Goal: Transaction & Acquisition: Book appointment/travel/reservation

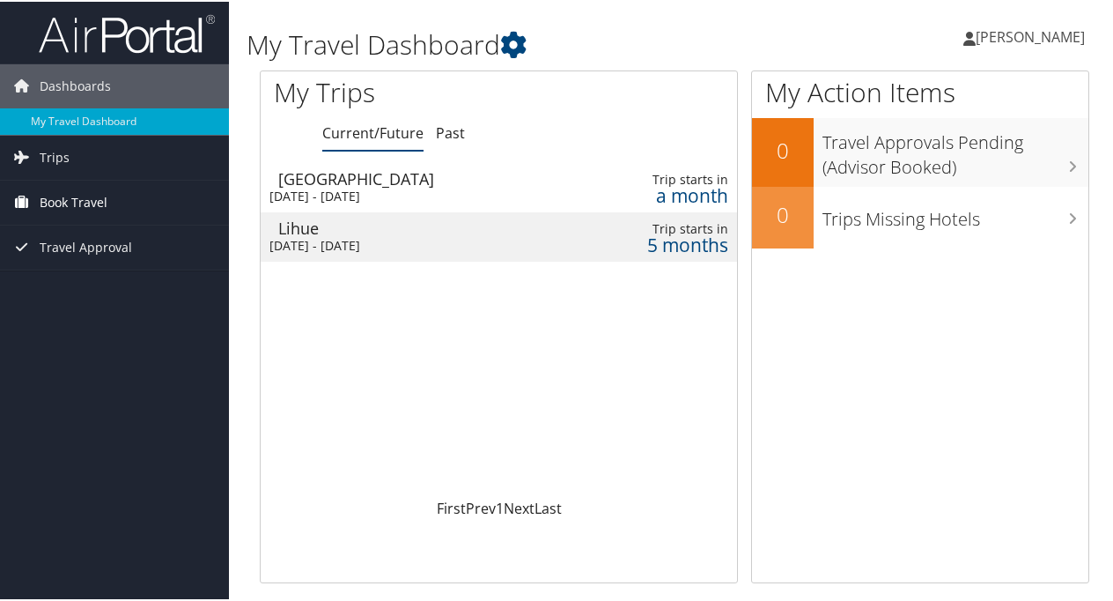
click at [79, 190] on span "Book Travel" at bounding box center [74, 201] width 68 height 44
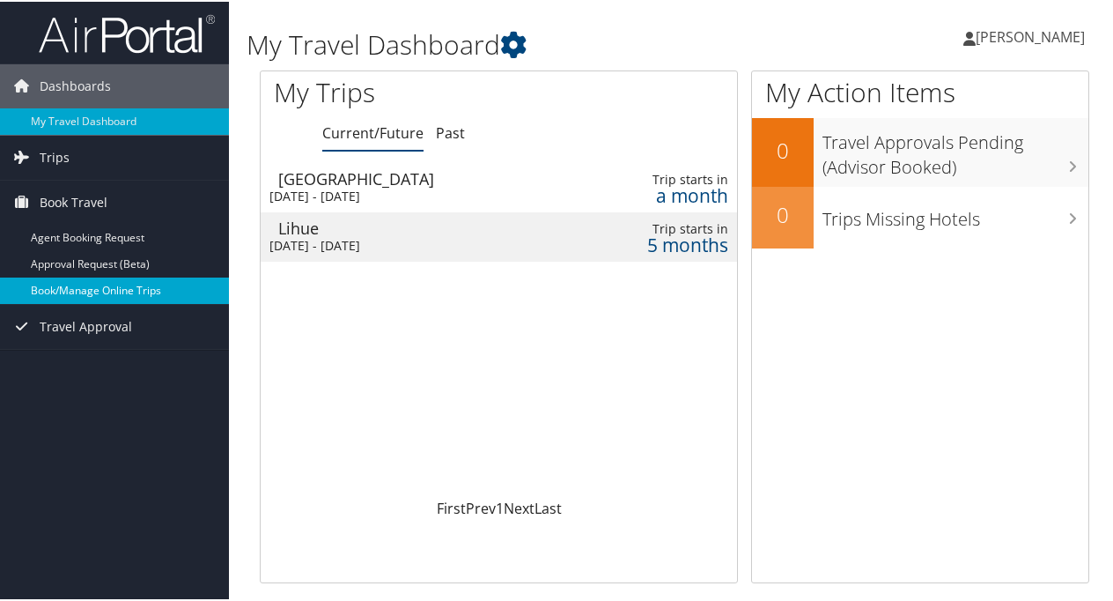
click at [85, 292] on link "Book/Manage Online Trips" at bounding box center [114, 289] width 229 height 26
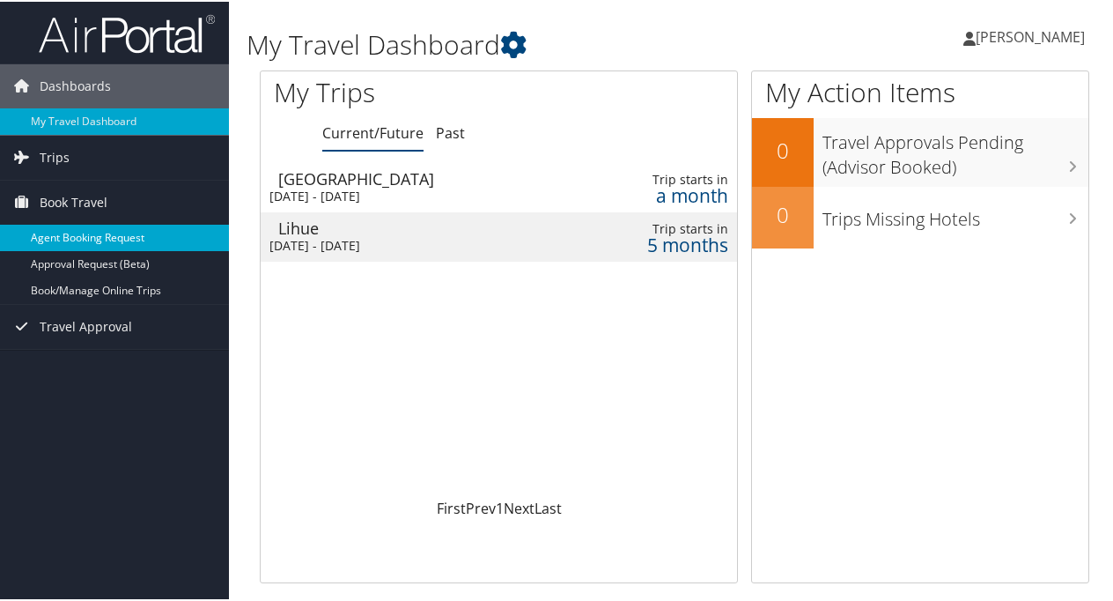
click at [96, 238] on link "Agent Booking Request" at bounding box center [114, 236] width 229 height 26
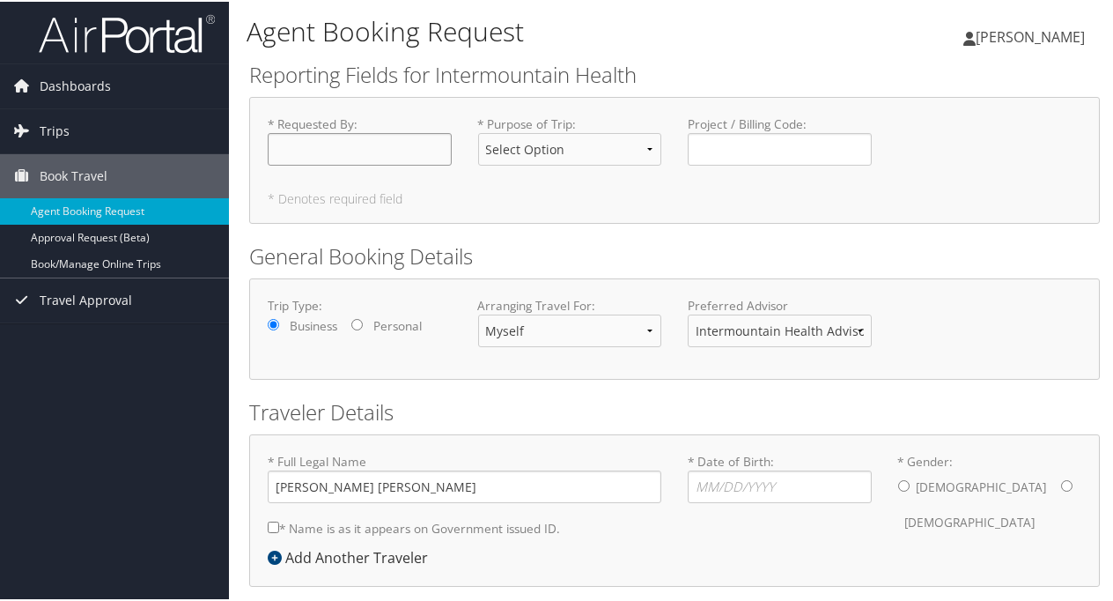
click at [339, 163] on input "* Requested By : Required" at bounding box center [360, 147] width 184 height 33
type input "[PERSON_NAME]"
click at [594, 147] on select "Select Option 3rd Party Reimbursable Business CME Conf or Education Groups Pers…" at bounding box center [570, 147] width 184 height 33
select select "Business"
click at [478, 131] on select "Select Option 3rd Party Reimbursable Business CME Conf or Education Groups Pers…" at bounding box center [570, 147] width 184 height 33
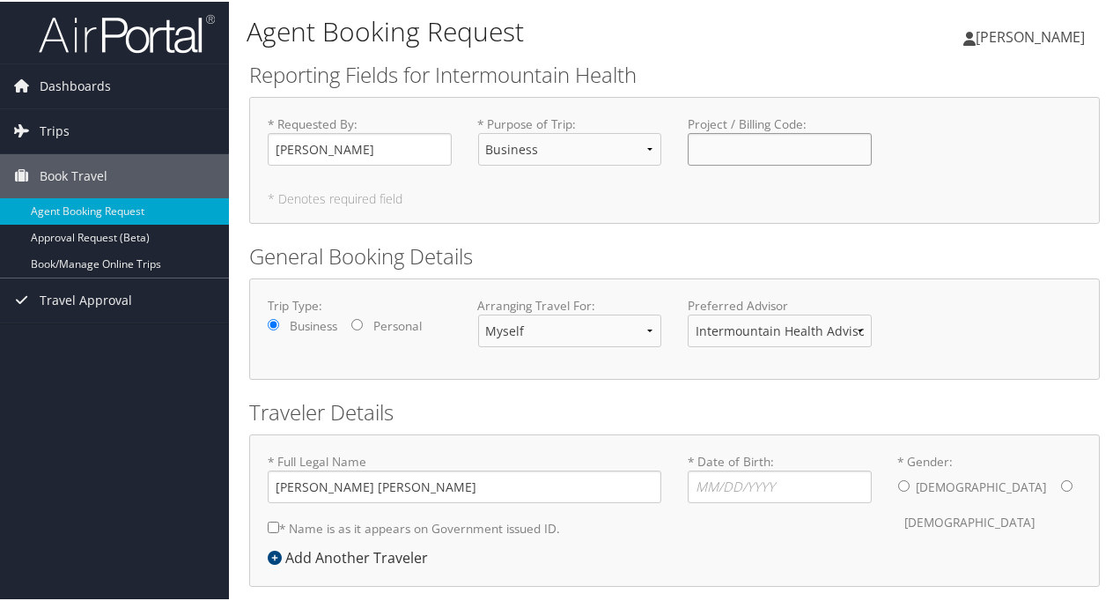
click at [774, 158] on input "Project / Billing Code : Required" at bounding box center [780, 147] width 184 height 33
type input "11000-15575"
click at [594, 330] on select "Myself Another Traveler Guest Traveler" at bounding box center [570, 329] width 184 height 33
select select "another"
click at [478, 313] on select "Myself Another Traveler Guest Traveler" at bounding box center [570, 329] width 184 height 33
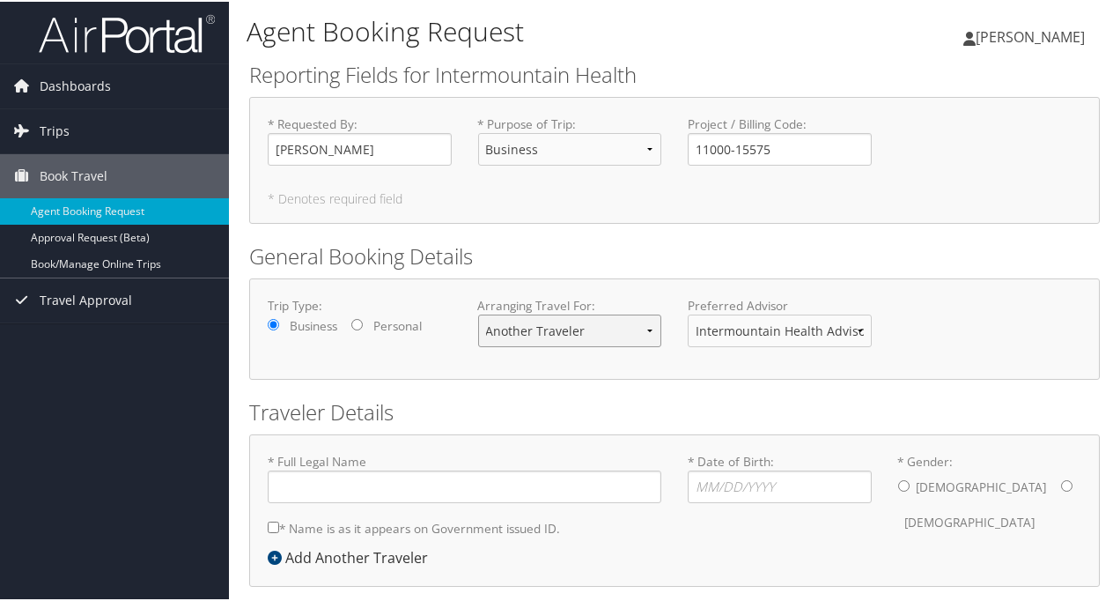
scroll to position [74, 0]
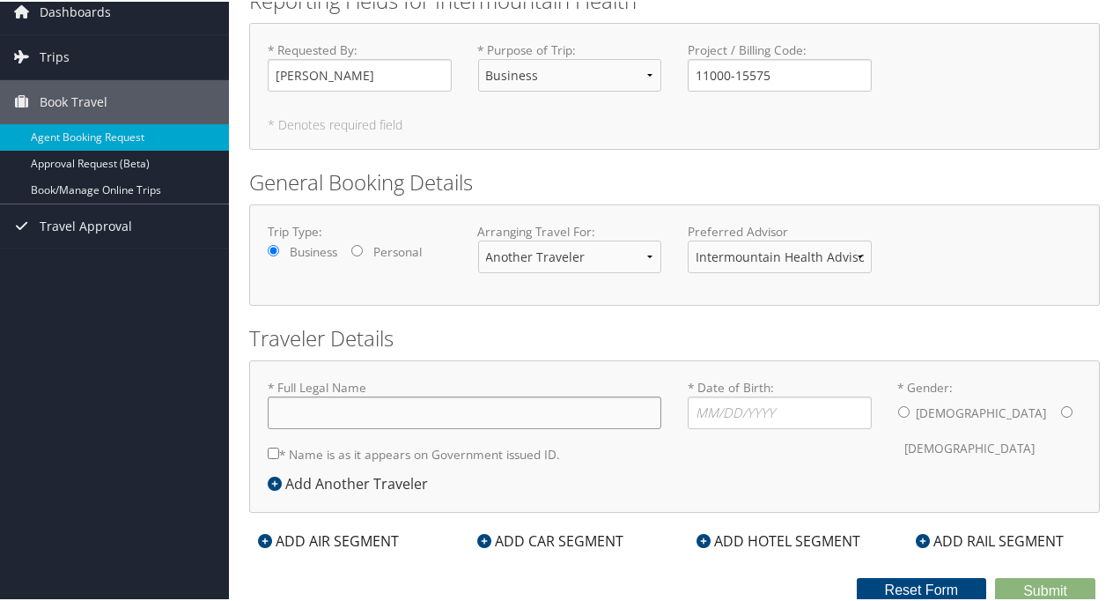
click at [373, 412] on input "* Full Legal Name" at bounding box center [465, 411] width 394 height 33
type input "Jared Henricksen"
click at [742, 470] on div "* Full Legal Name Jared Henricksen * Name is as it appears on Government issued…" at bounding box center [674, 434] width 851 height 152
click at [277, 462] on label "* Name is as it appears on Government issued ID." at bounding box center [414, 452] width 292 height 33
click at [277, 457] on input "* Name is as it appears on Government issued ID." at bounding box center [273, 451] width 11 height 11
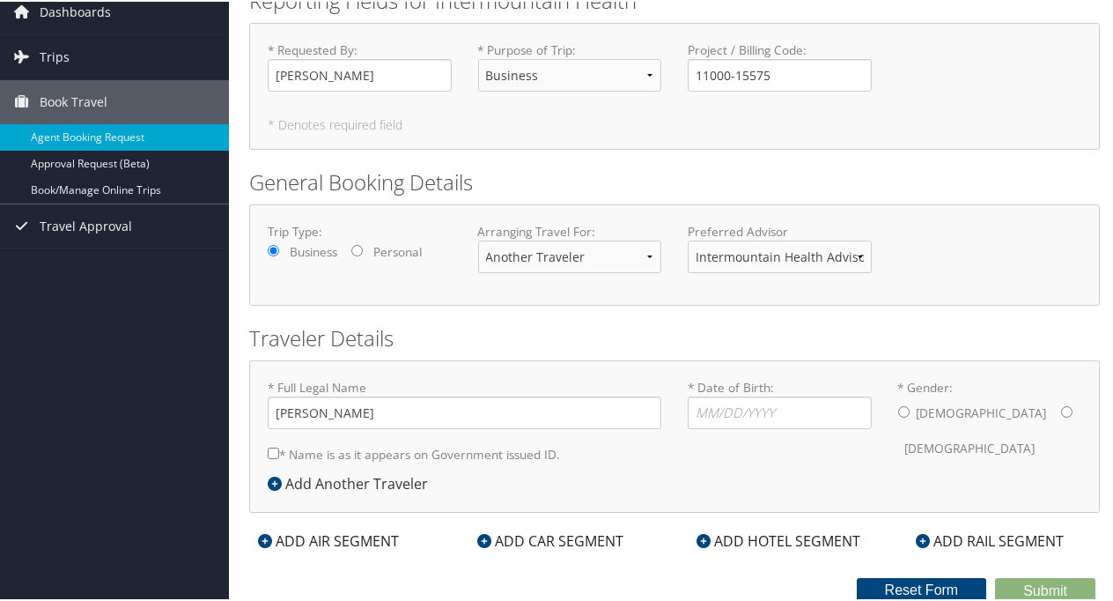
checkbox input "true"
click at [901, 410] on input "* Gender: Male Female" at bounding box center [903, 409] width 11 height 11
radio input "true"
